Goal: Information Seeking & Learning: Learn about a topic

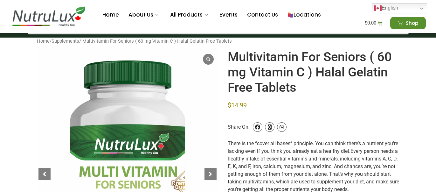
scroll to position [44, 0]
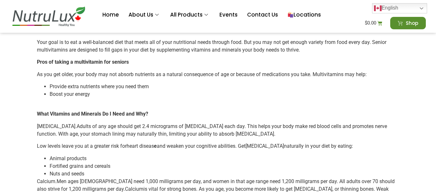
scroll to position [0, 0]
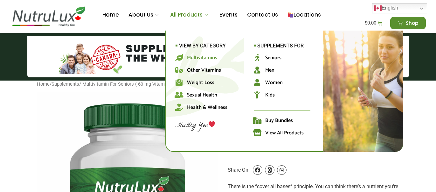
click at [204, 57] on span "Multivitamins" at bounding box center [202, 57] width 30 height 9
click at [275, 58] on span "Seniors" at bounding box center [273, 57] width 16 height 9
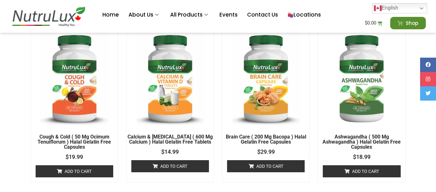
scroll to position [791, 0]
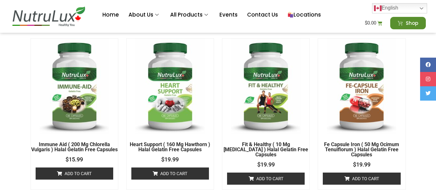
scroll to position [625, 0]
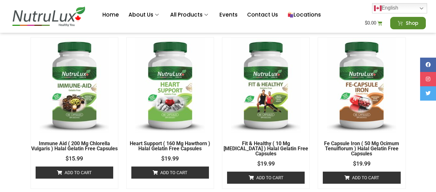
click at [76, 94] on img at bounding box center [74, 85] width 69 height 95
